Goal: Transaction & Acquisition: Purchase product/service

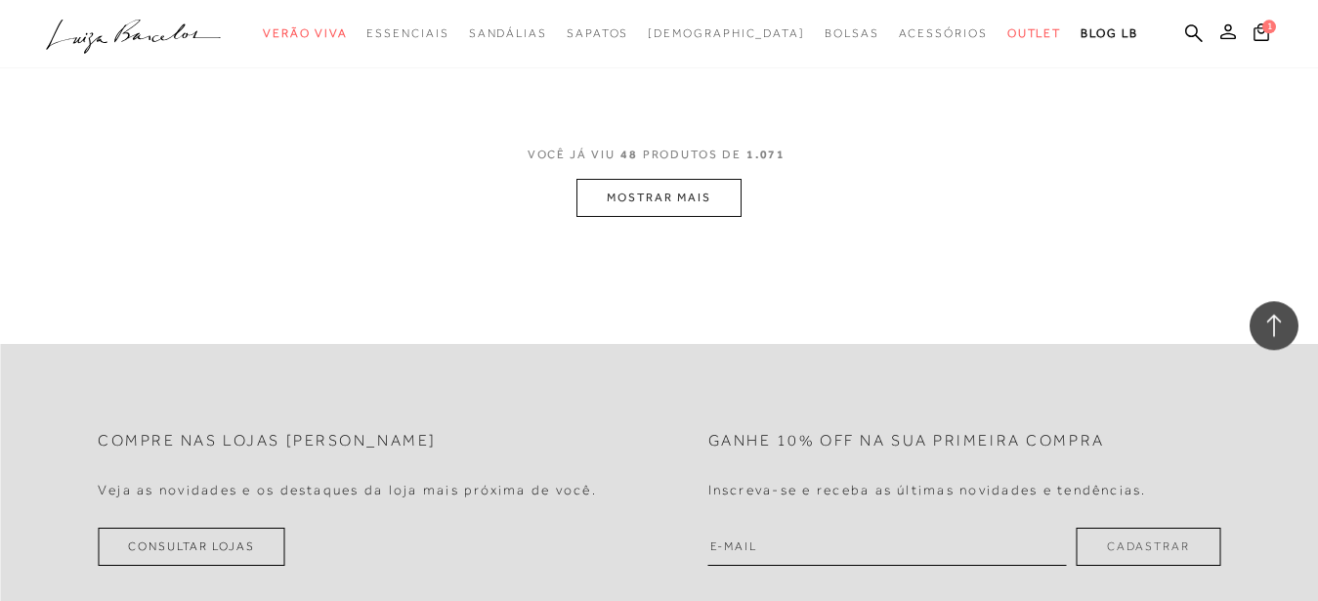
scroll to position [7472, 0]
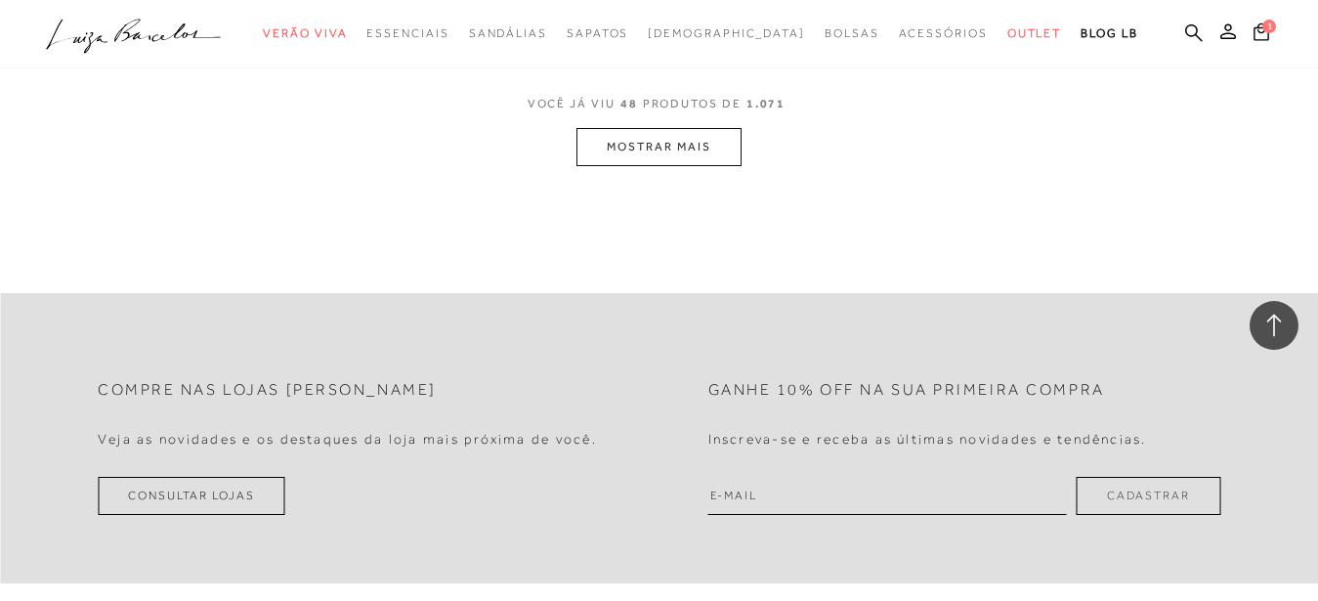
click at [688, 160] on button "MOSTRAR MAIS" at bounding box center [658, 147] width 164 height 38
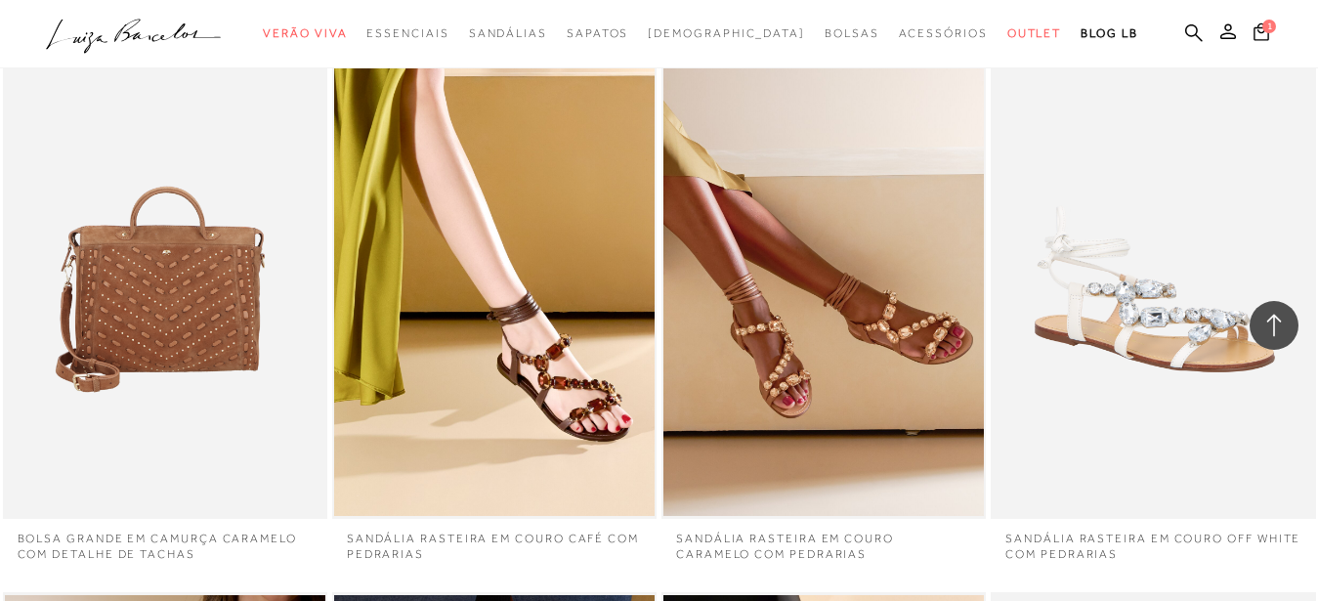
click at [1100, 260] on div "SANDÁLIA RASTEIRA EM COURO OFF WHITE COM PEDRARIAS" at bounding box center [1152, 274] width 324 height 486
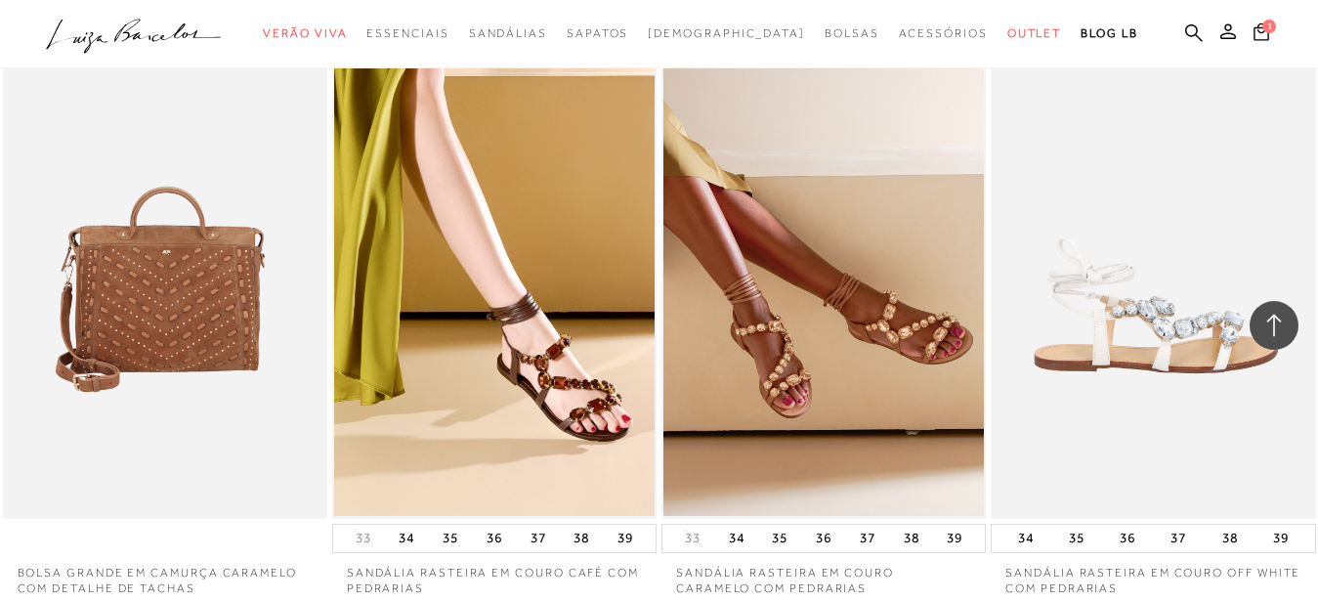
click at [1180, 377] on img at bounding box center [1153, 274] width 322 height 486
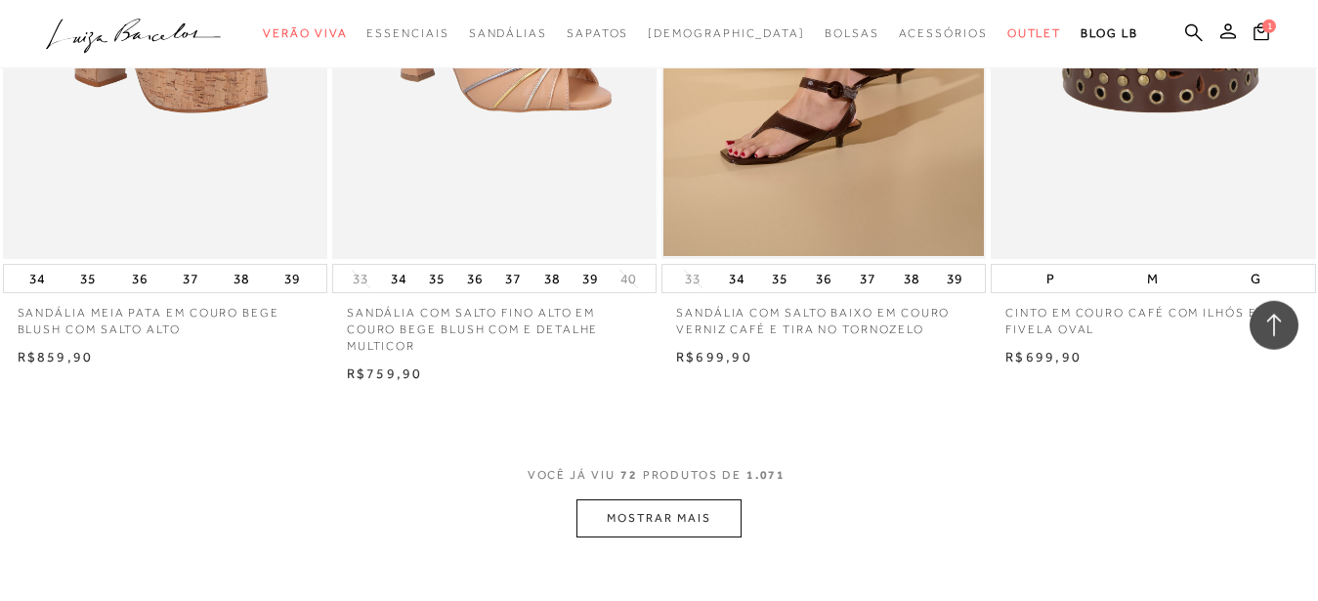
scroll to position [10959, 0]
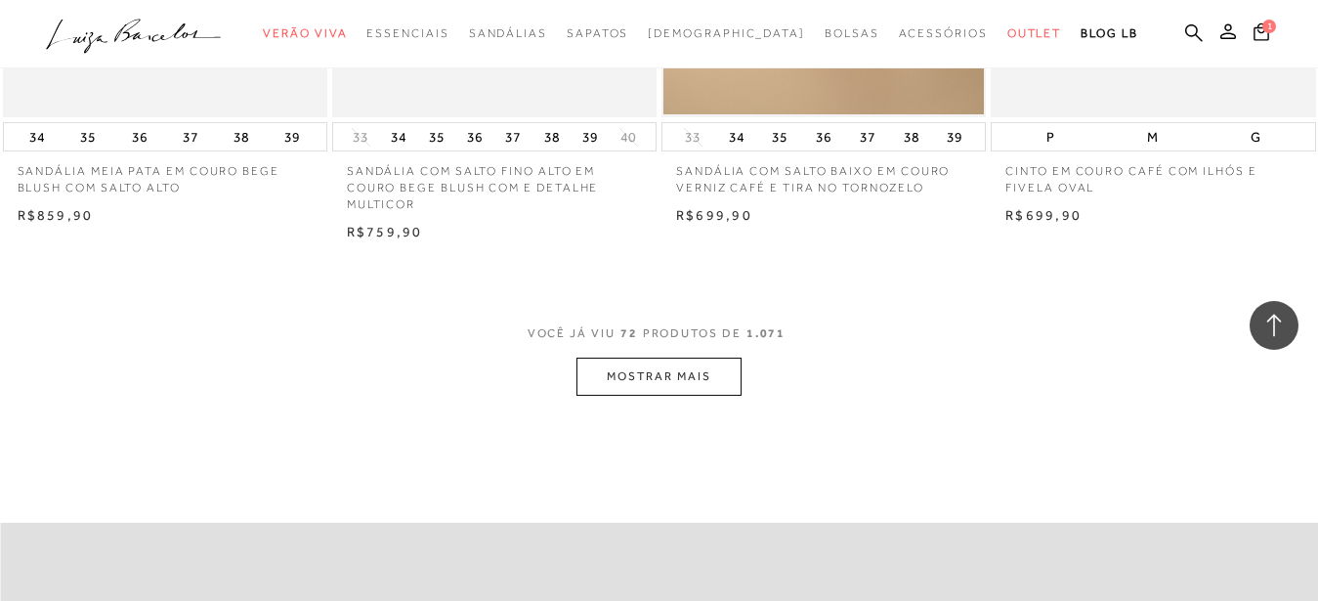
click at [665, 385] on button "MOSTRAR MAIS" at bounding box center [658, 377] width 164 height 38
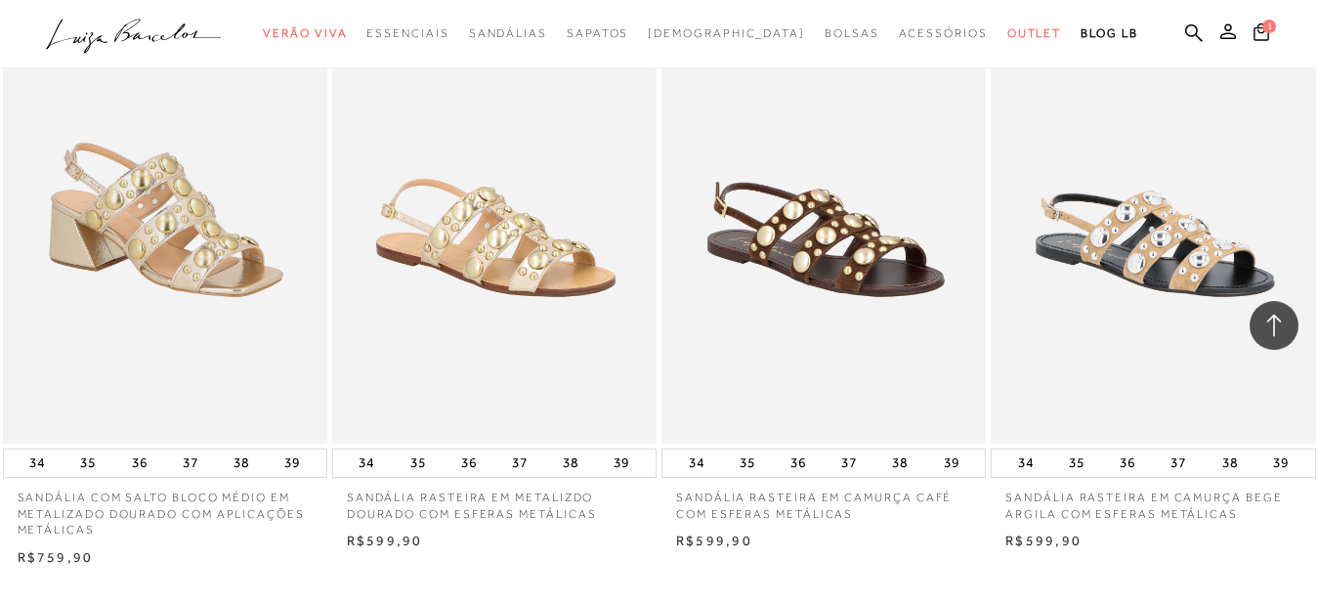
scroll to position [14745, 0]
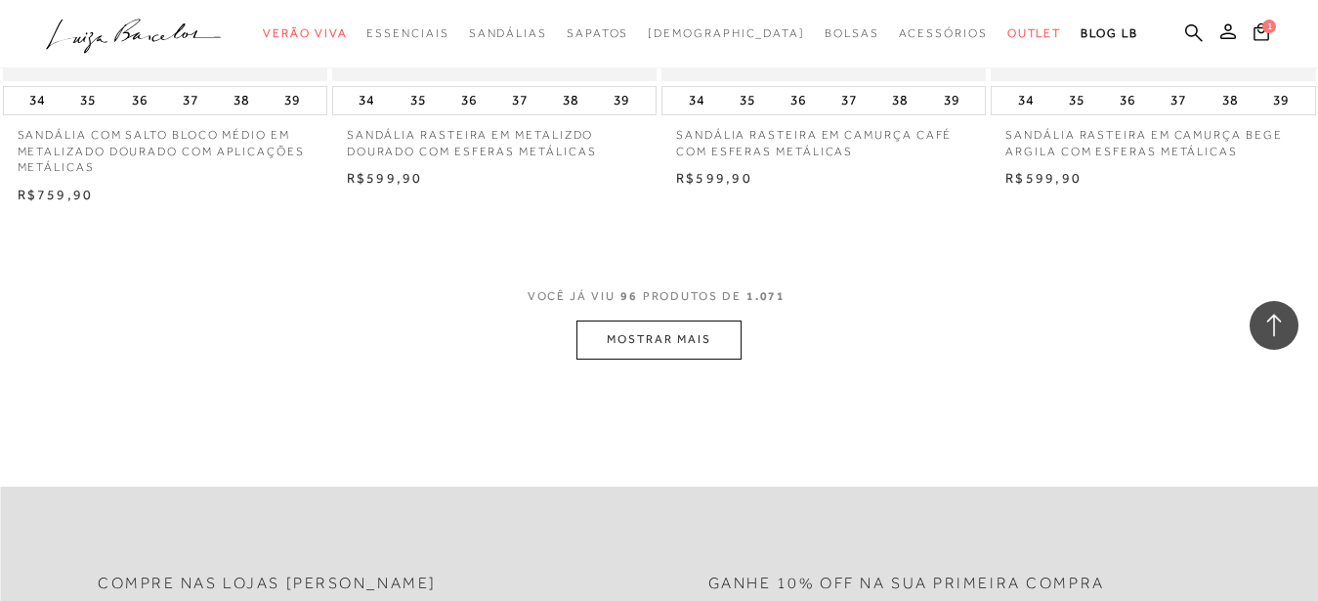
click at [723, 325] on button "MOSTRAR MAIS" at bounding box center [658, 339] width 164 height 38
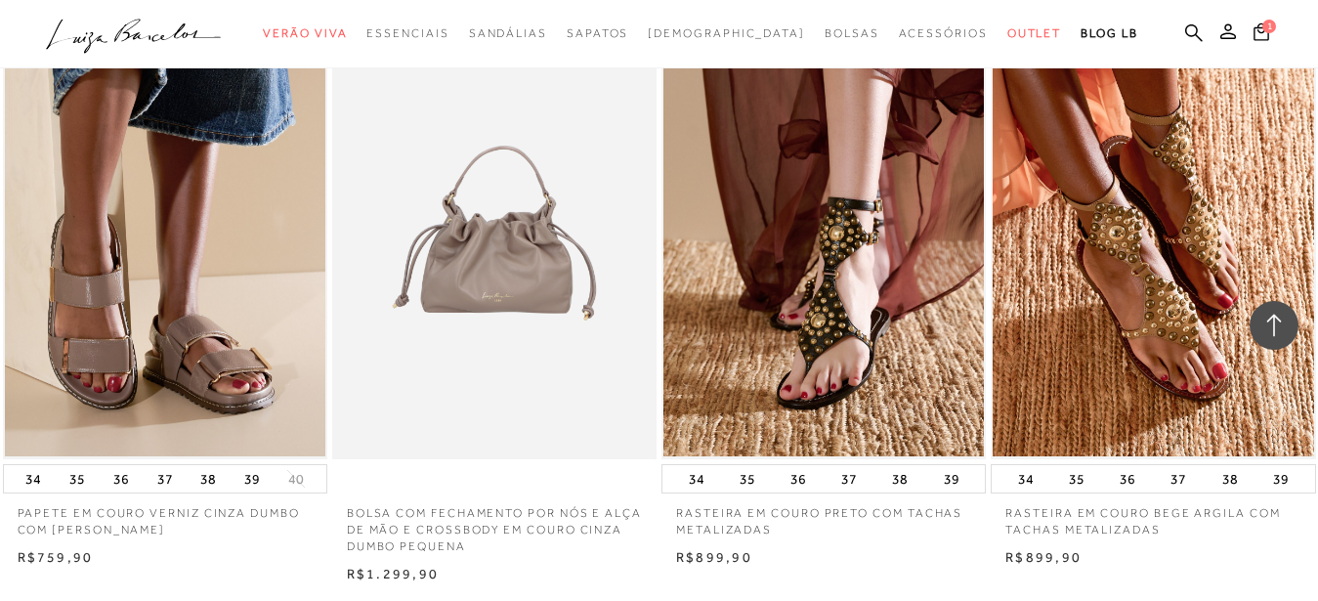
scroll to position [18554, 0]
